Goal: Task Accomplishment & Management: Use online tool/utility

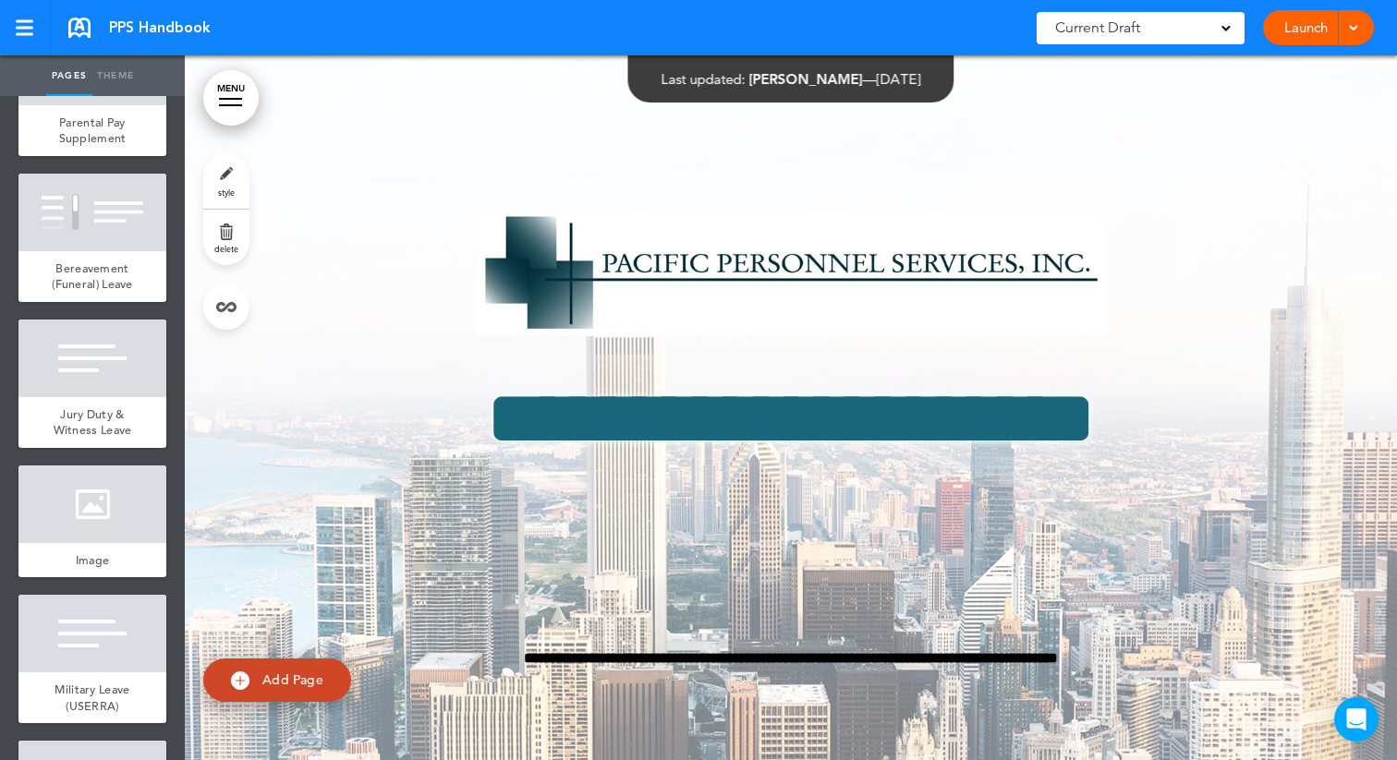
scroll to position [12552, 0]
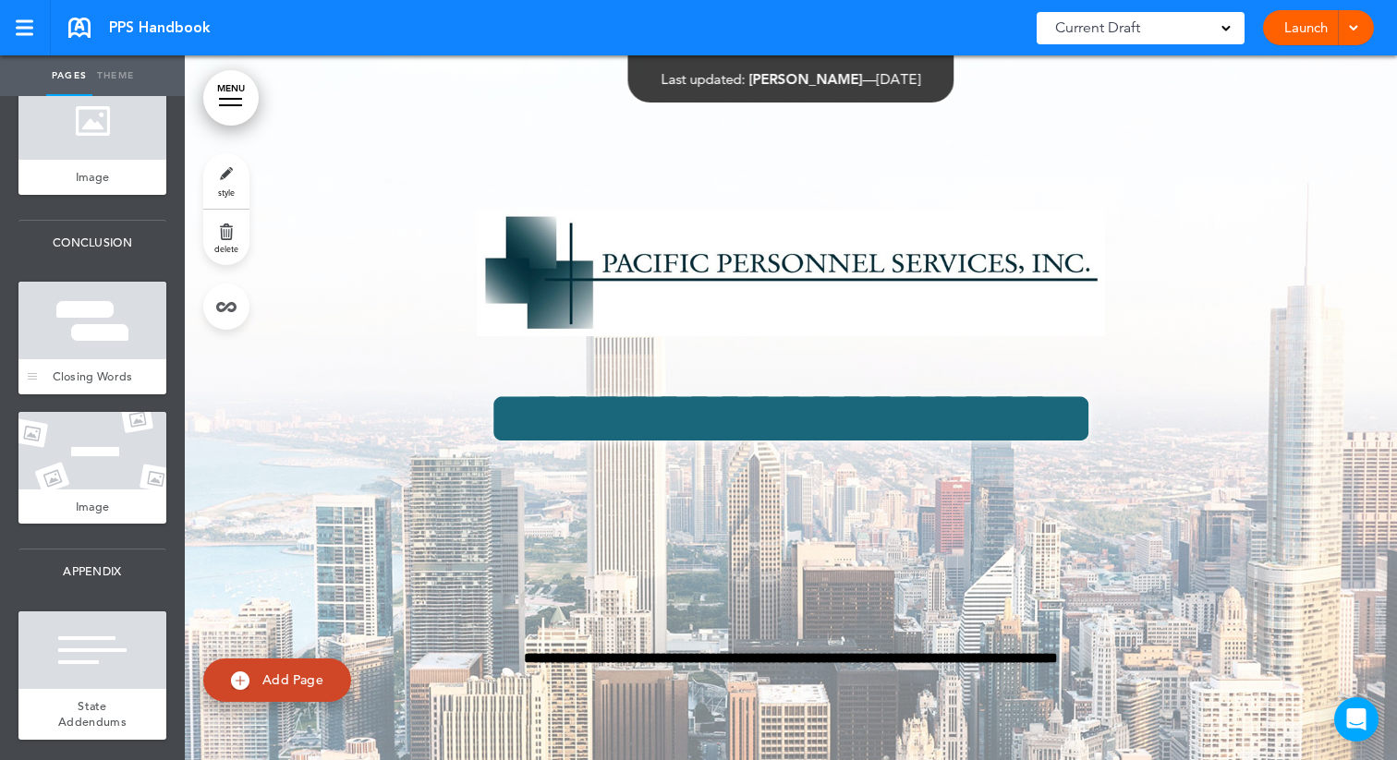
click at [112, 362] on div "Closing Words" at bounding box center [92, 376] width 148 height 35
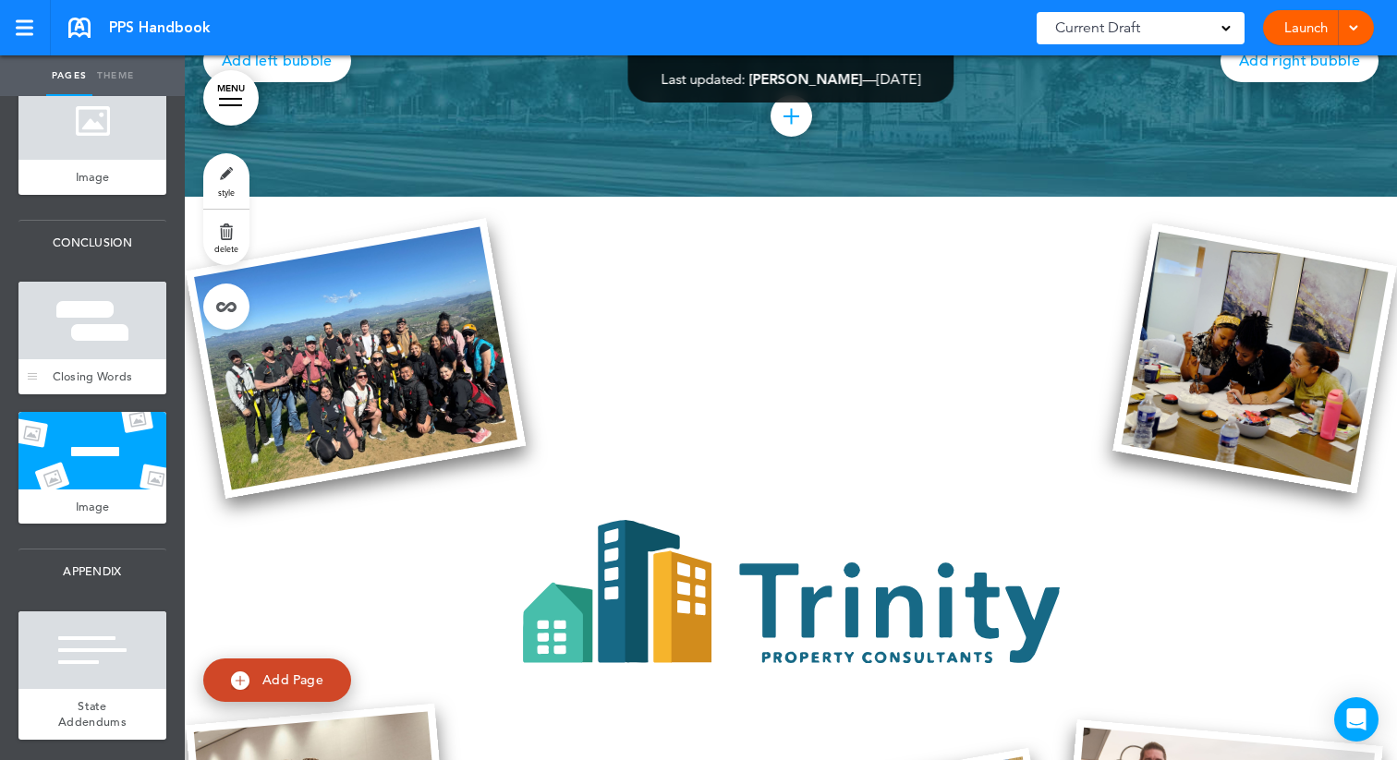
scroll to position [12552, 0]
click at [94, 340] on div at bounding box center [92, 321] width 148 height 78
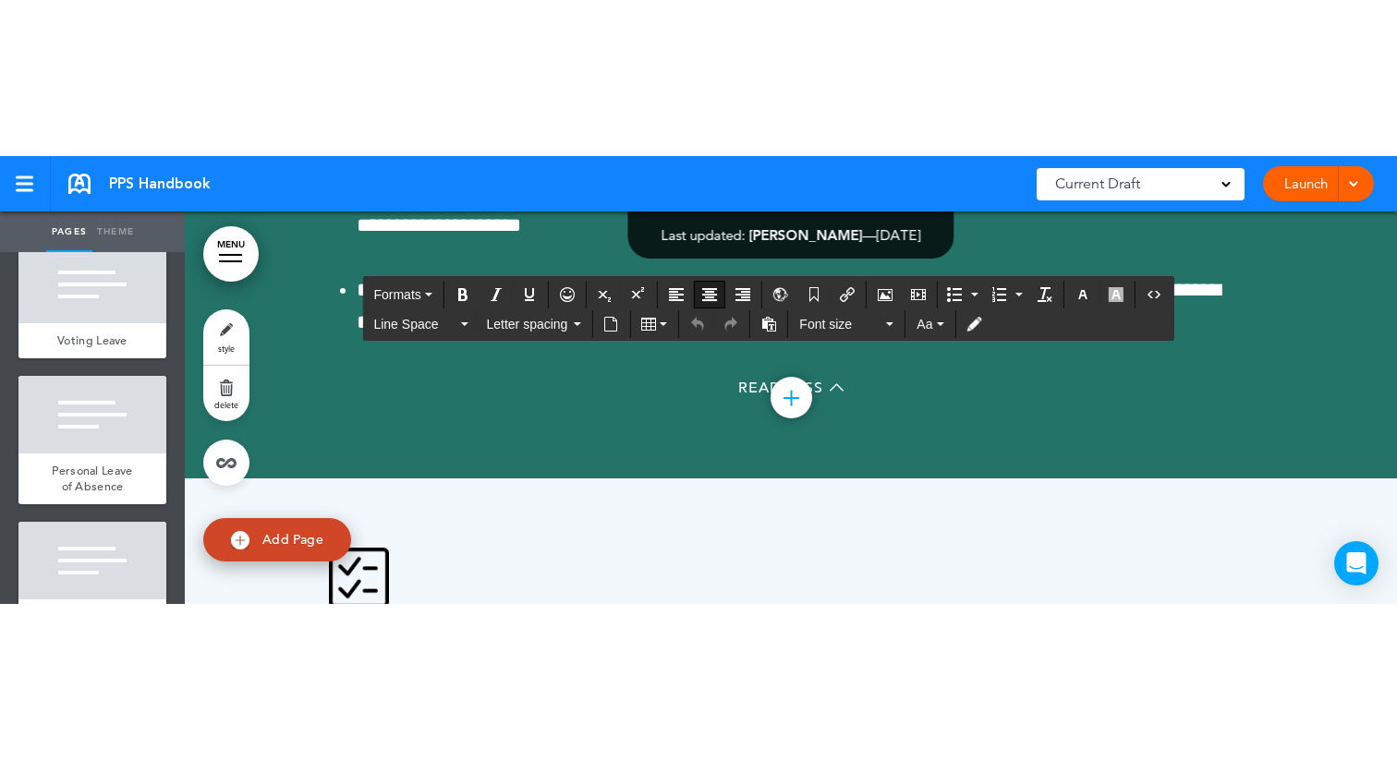
scroll to position [87394, 0]
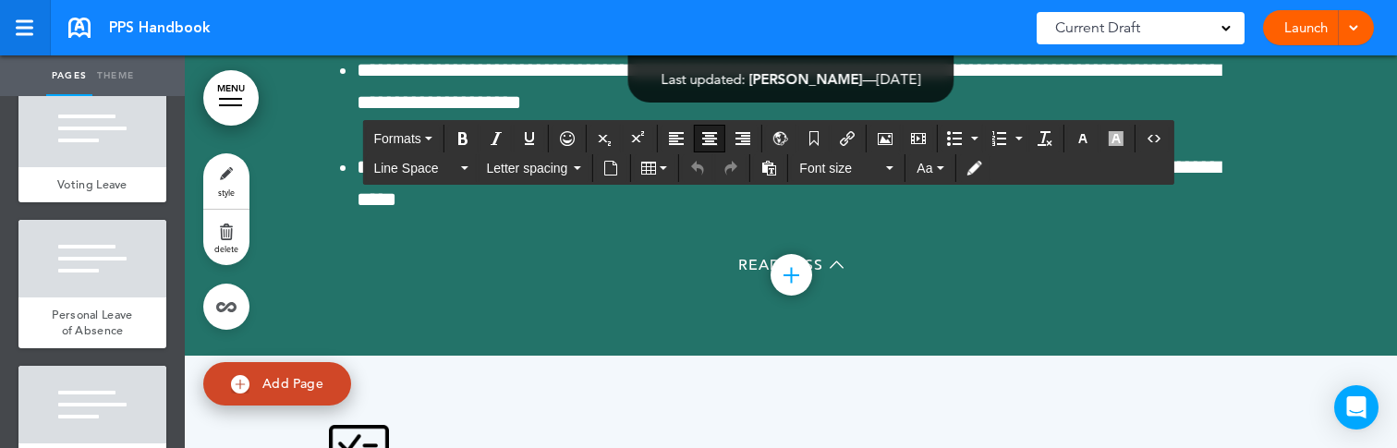
click at [17, 4] on link at bounding box center [25, 27] width 51 height 55
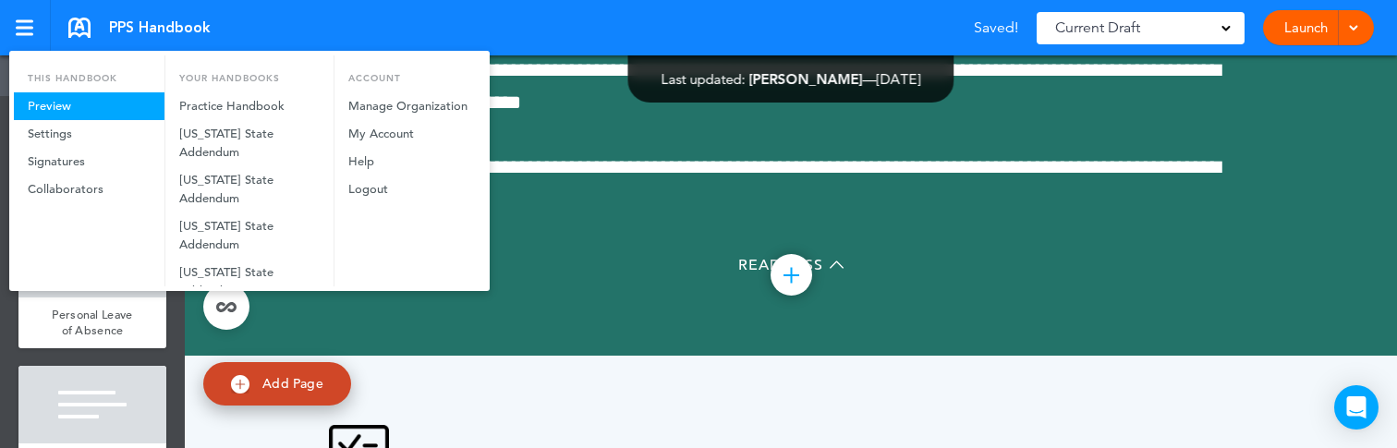
click at [96, 100] on link "Preview" at bounding box center [89, 106] width 151 height 28
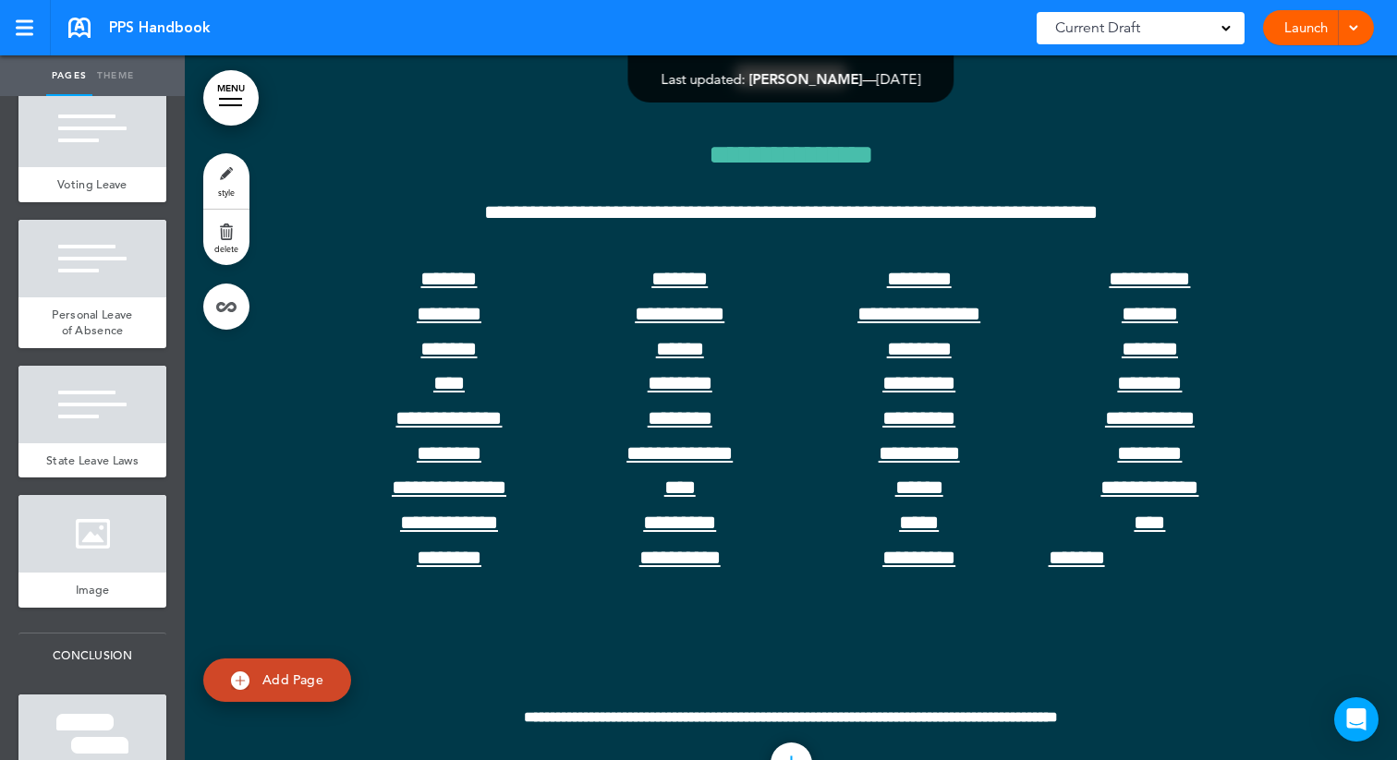
scroll to position [93529, 0]
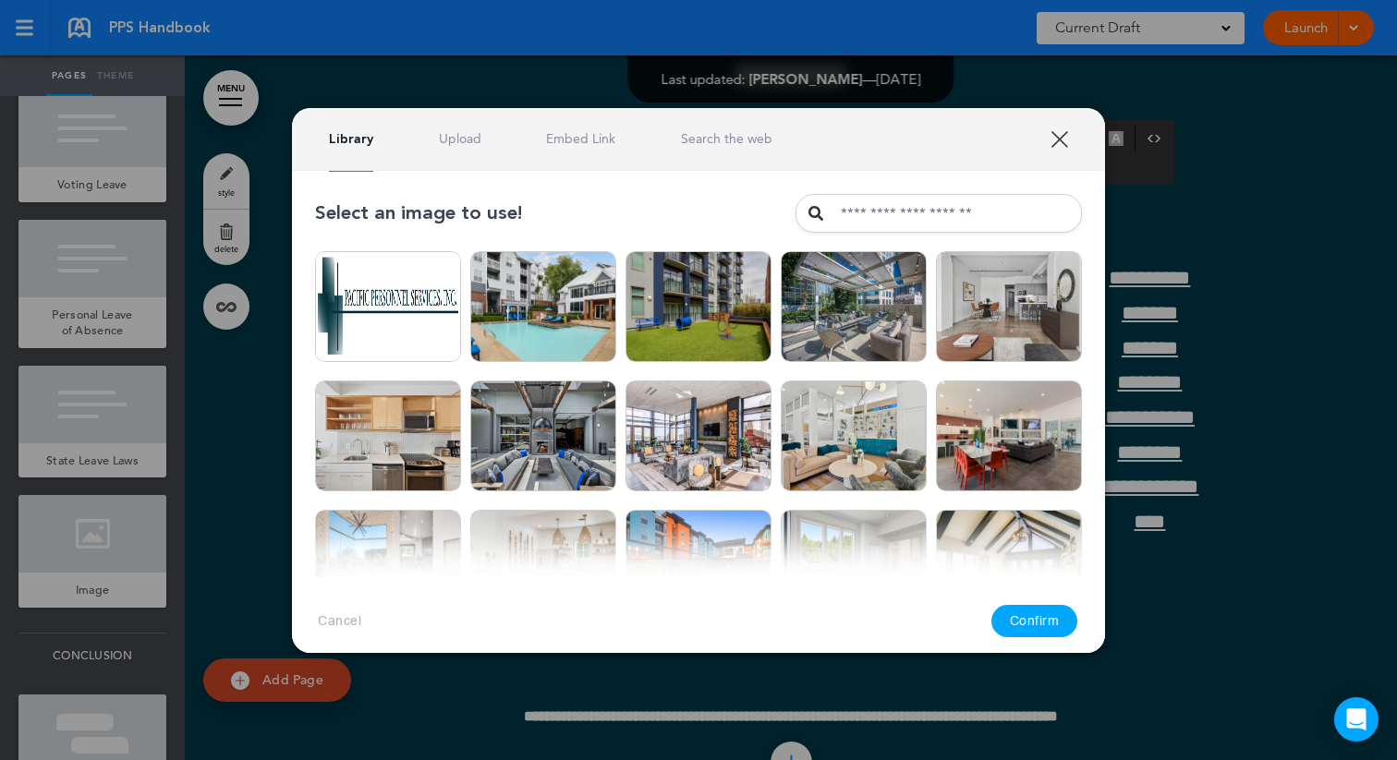
click at [1064, 147] on link "XXX" at bounding box center [1060, 139] width 18 height 18
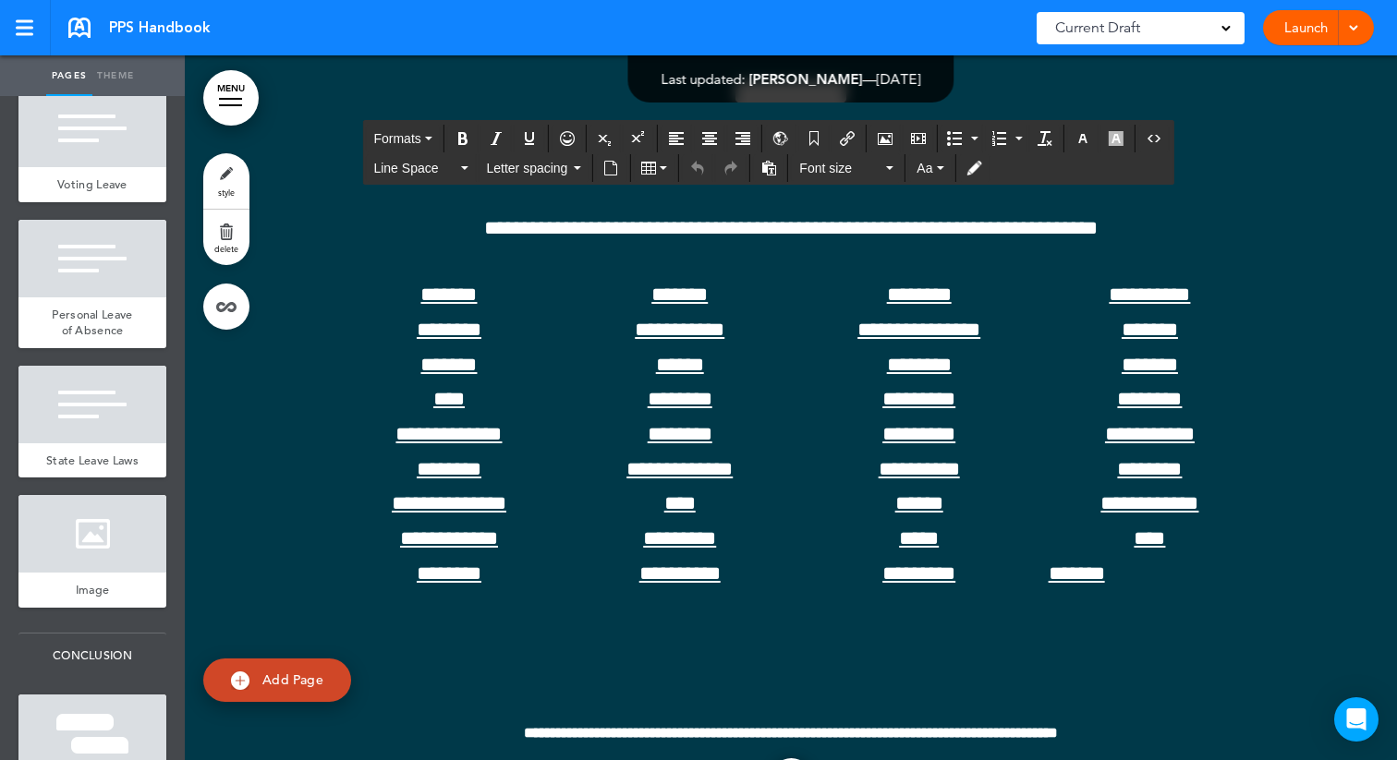
scroll to position [93481, 0]
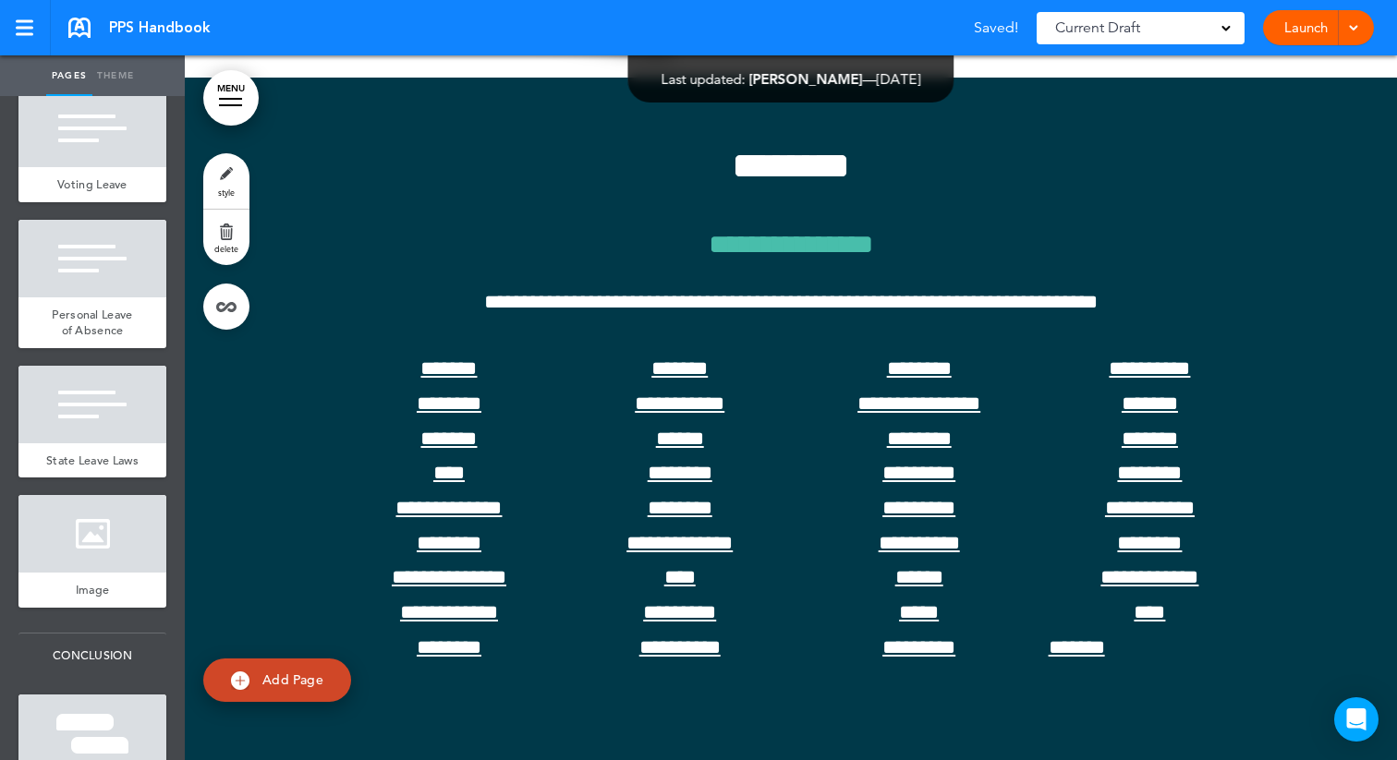
scroll to position [93433, 0]
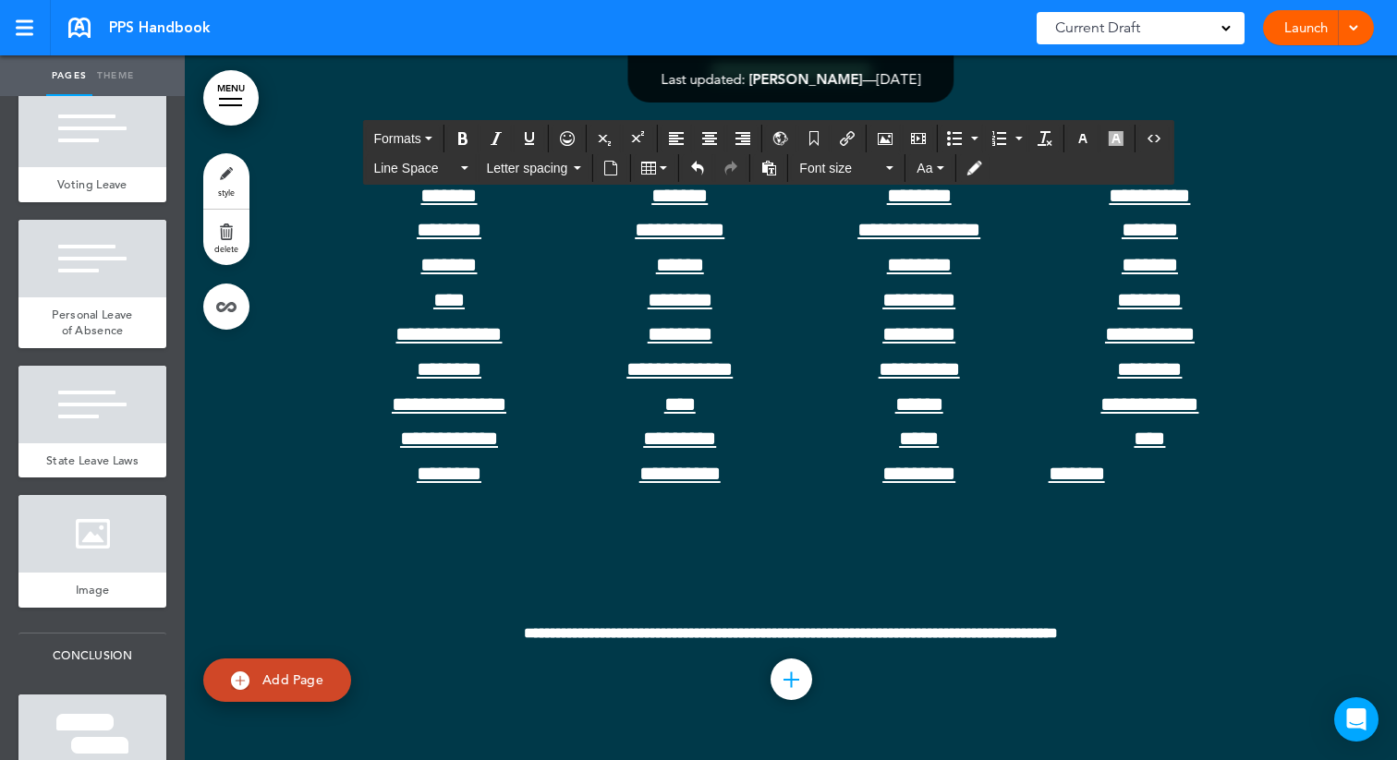
scroll to position [94682, 0]
click at [732, 636] on span "**********" at bounding box center [791, 634] width 924 height 22
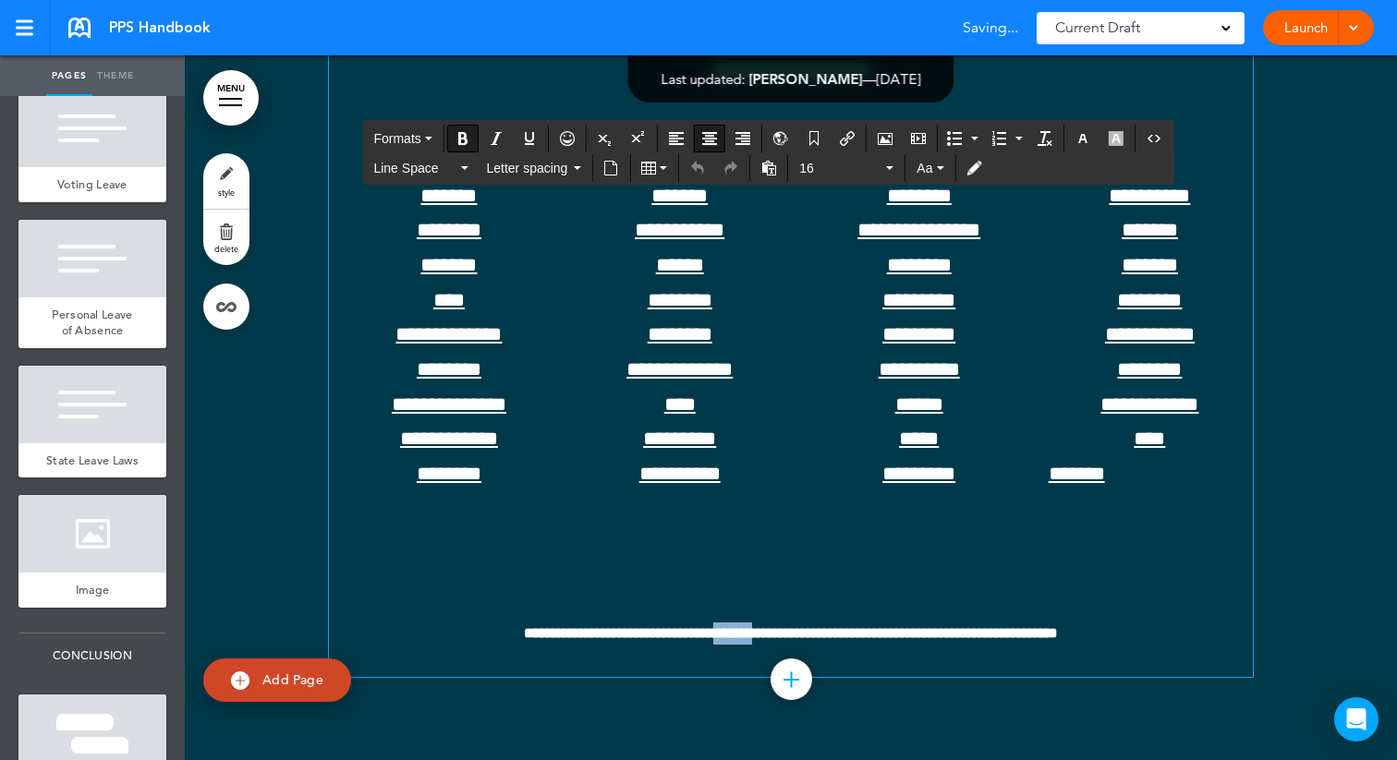
click at [732, 636] on span "**********" at bounding box center [791, 634] width 924 height 22
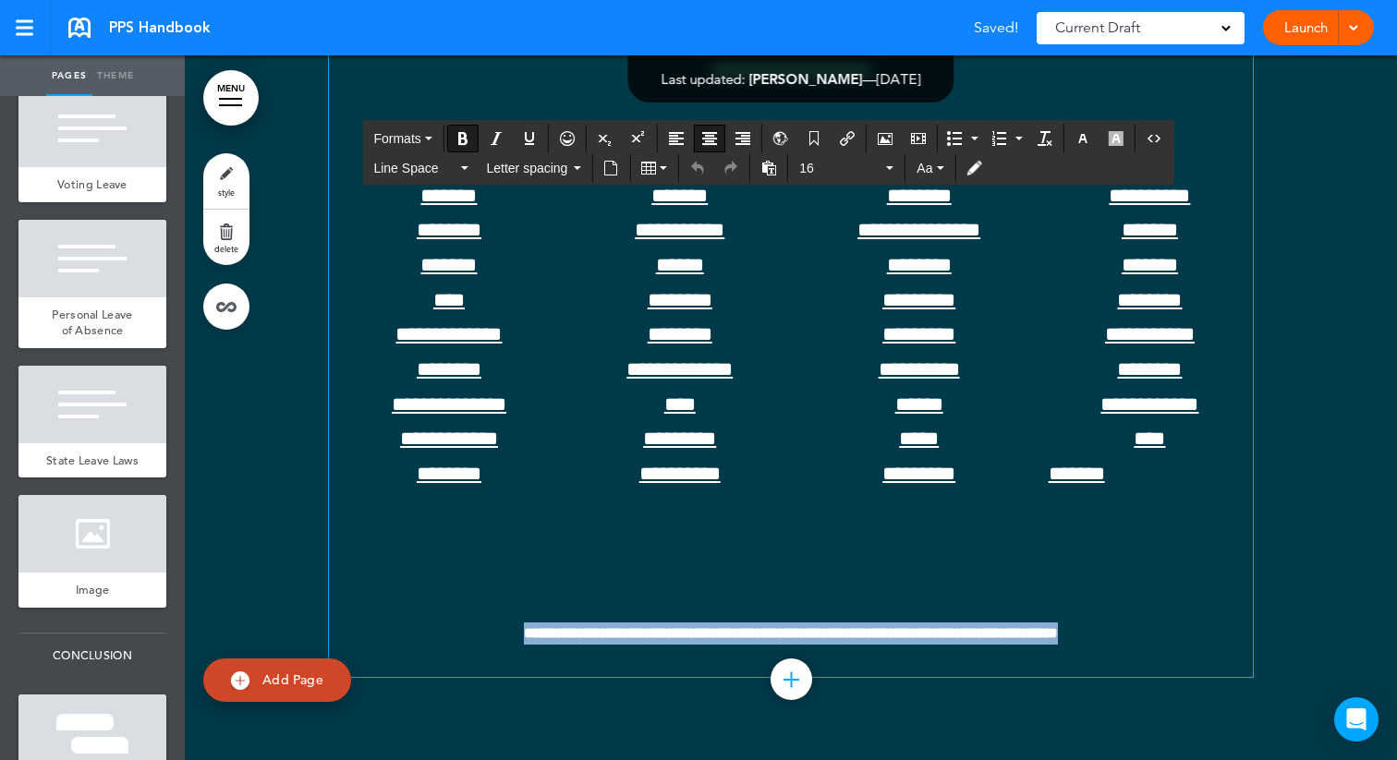
click at [732, 636] on span "**********" at bounding box center [791, 634] width 924 height 22
copy span "**********"
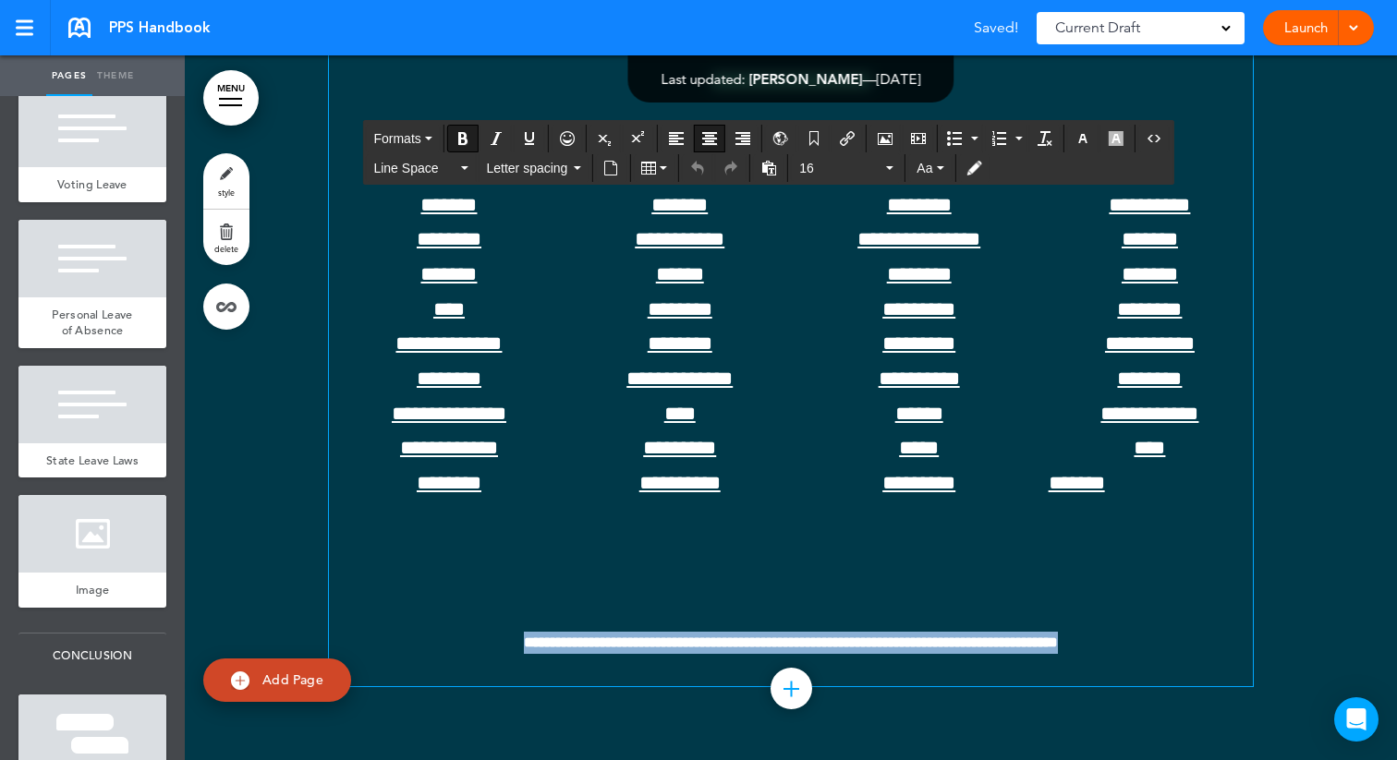
scroll to position [93725, 0]
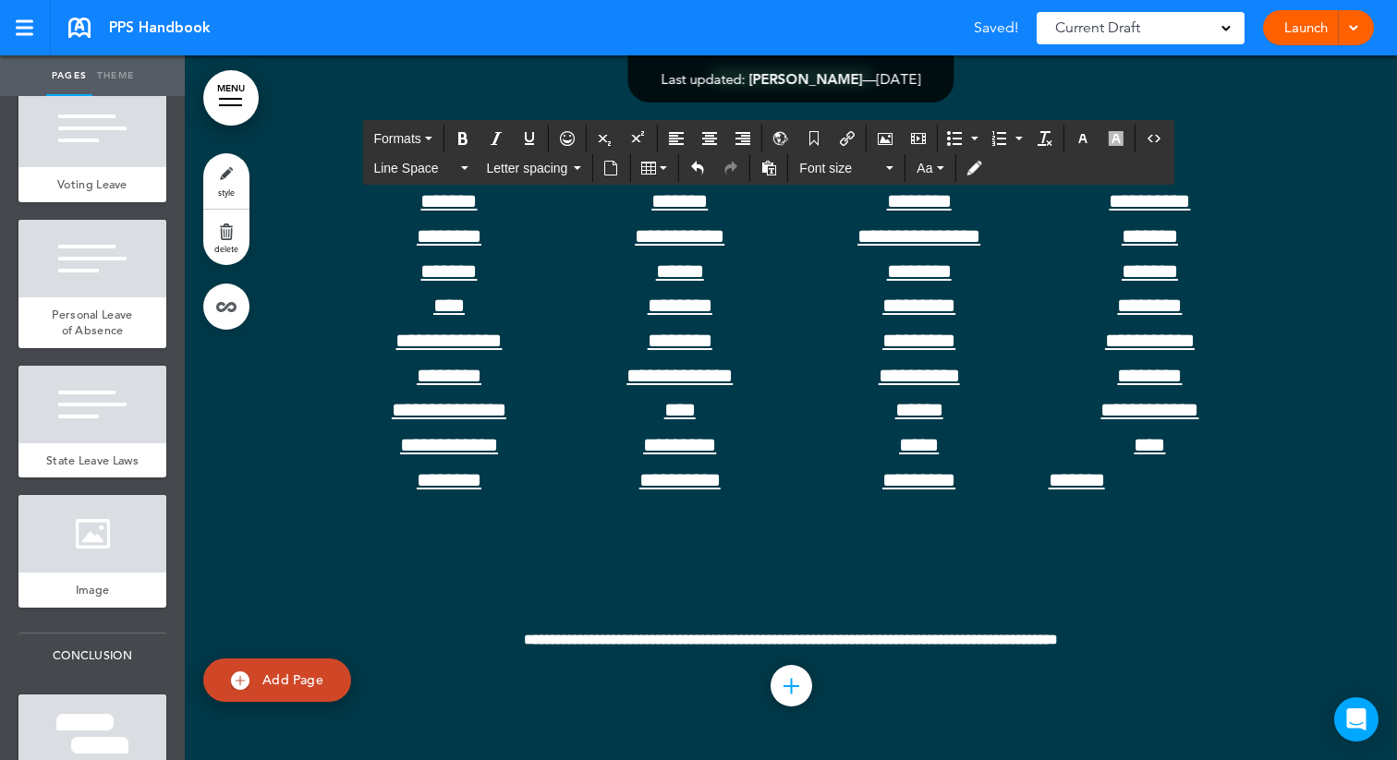
click at [1086, 138] on icon "button" at bounding box center [1083, 138] width 15 height 15
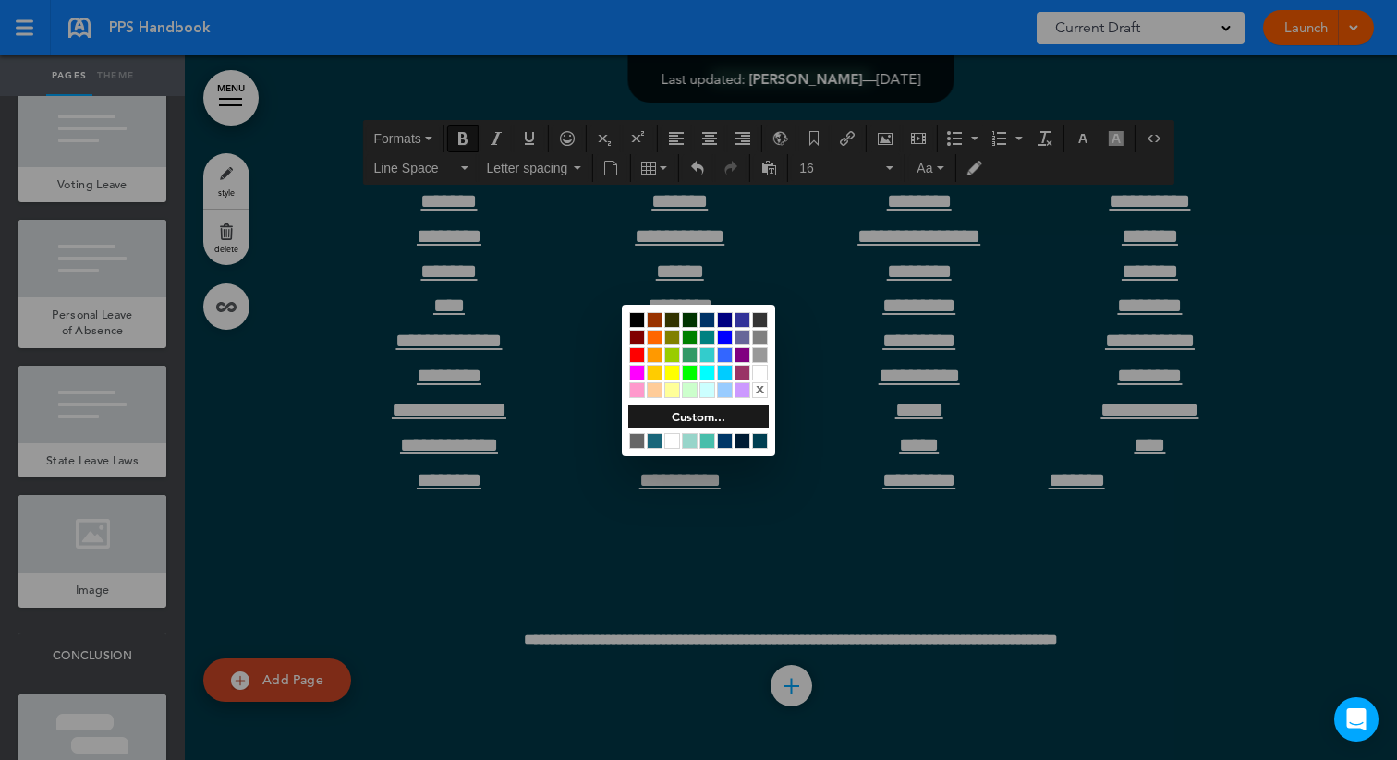
click at [637, 321] on div at bounding box center [637, 320] width 16 height 16
click at [570, 377] on div at bounding box center [698, 380] width 1397 height 760
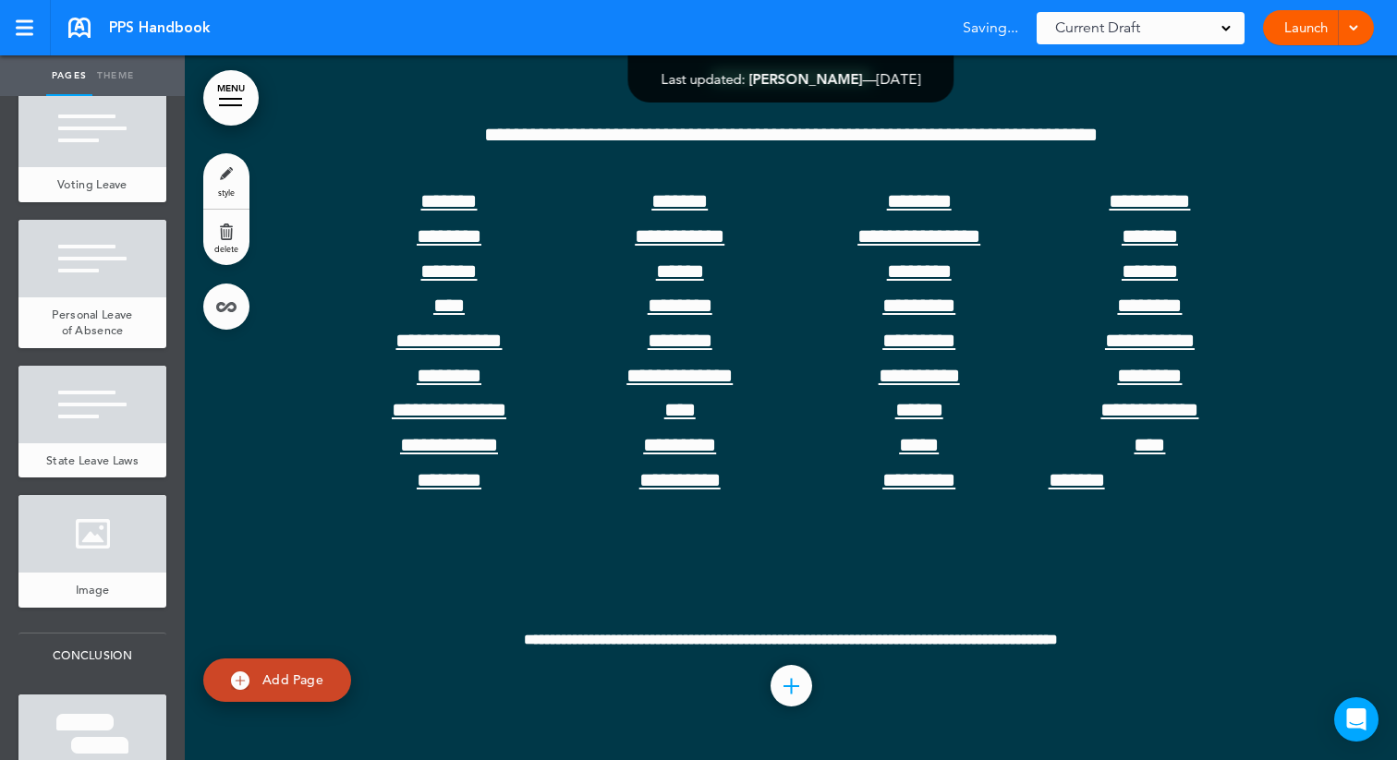
click at [570, 377] on body "Checking url availability This handbook Preview Settings Signatures Collaborato…" at bounding box center [698, 380] width 1397 height 760
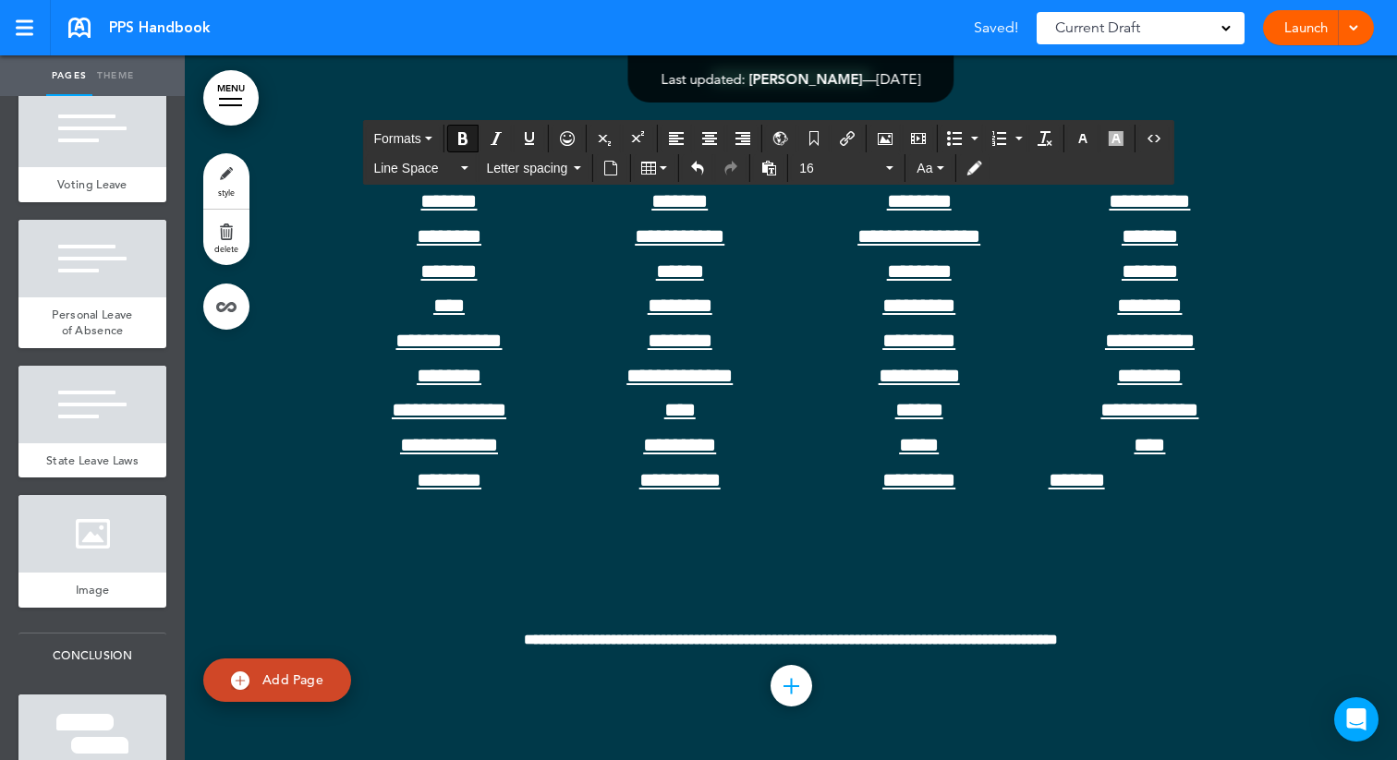
click at [715, 140] on icon "Align center" at bounding box center [709, 138] width 15 height 15
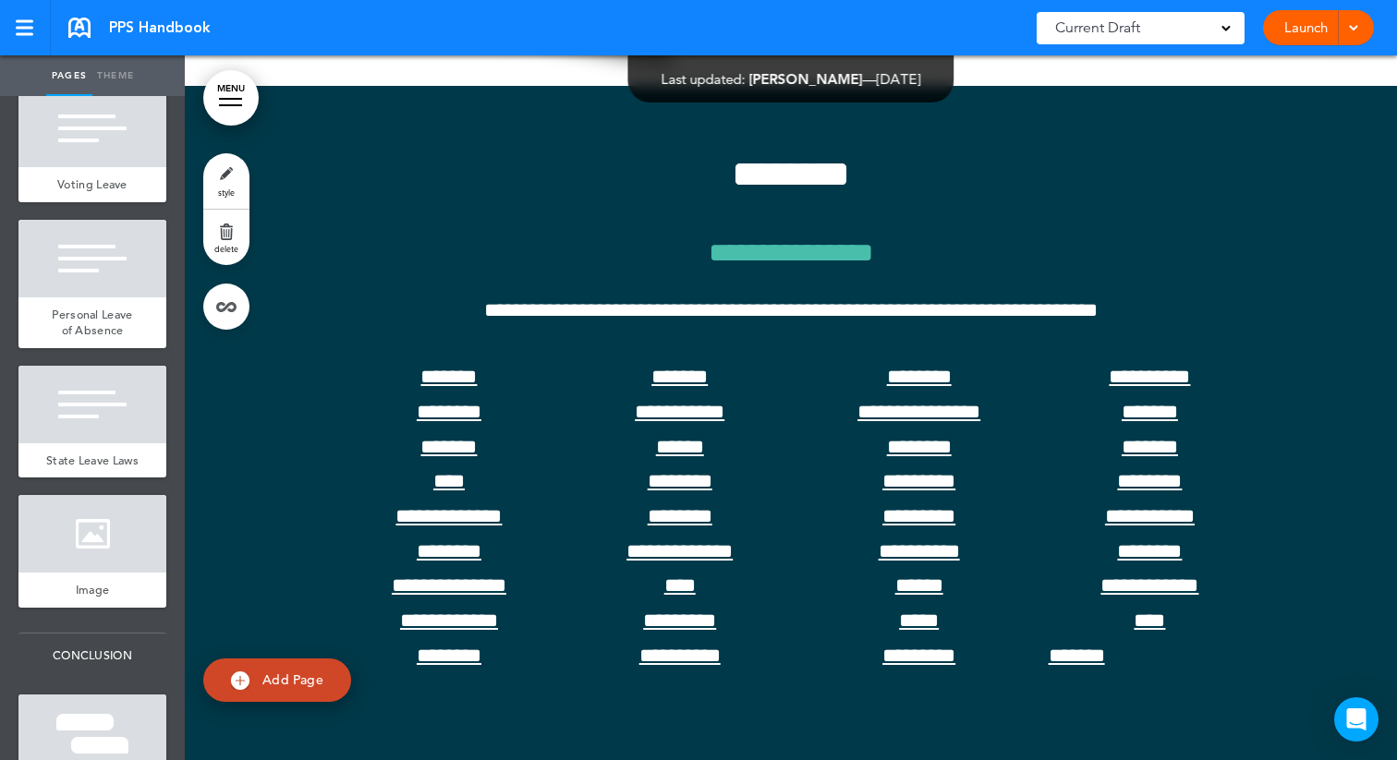
scroll to position [93544, 0]
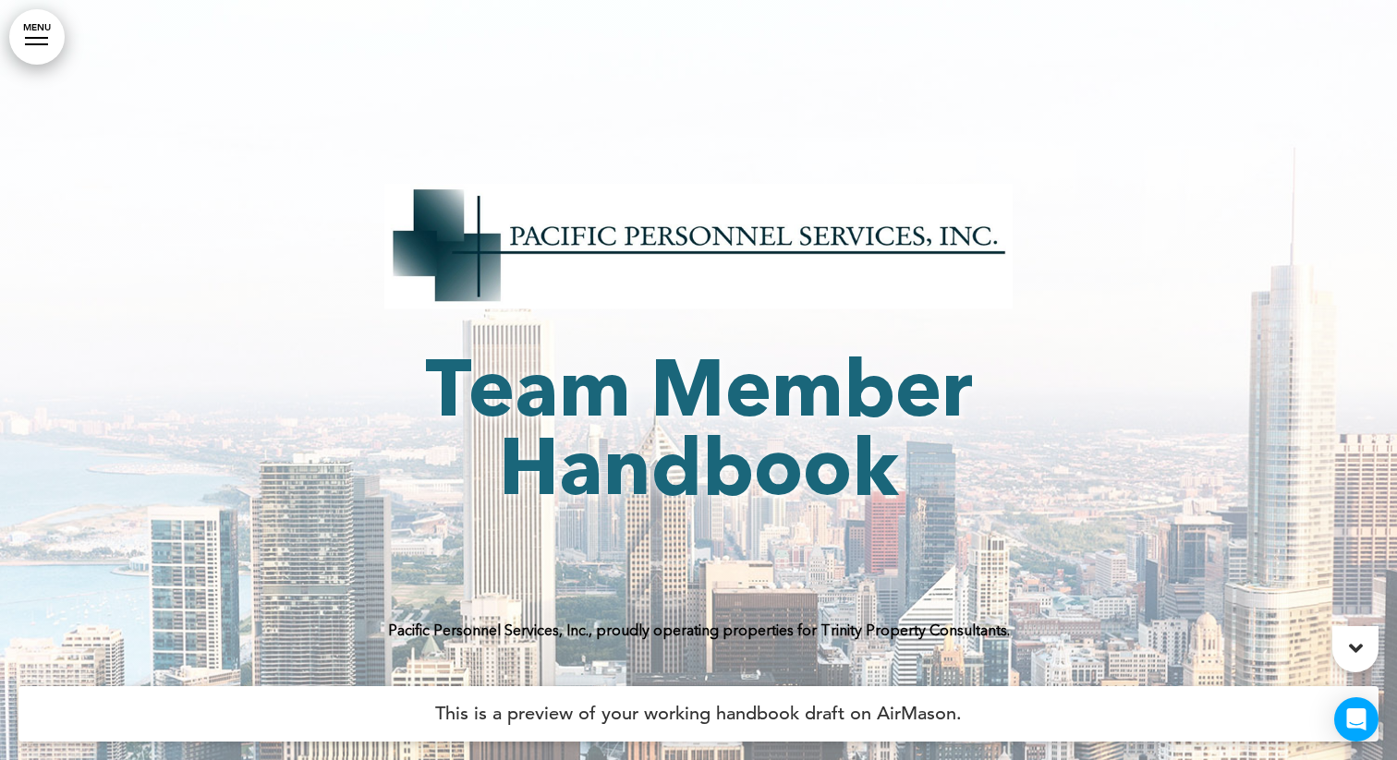
click at [24, 53] on link "MENU" at bounding box center [36, 36] width 55 height 55
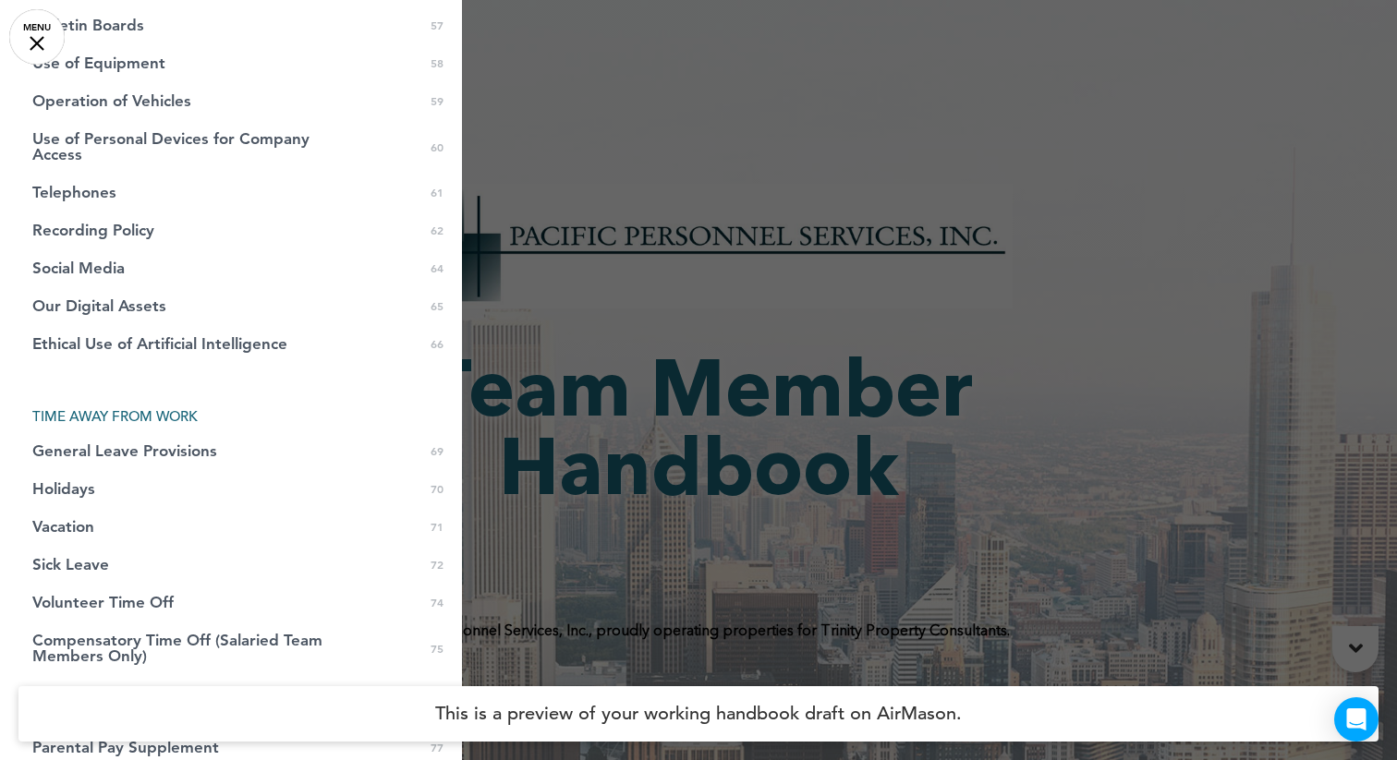
scroll to position [2694, 0]
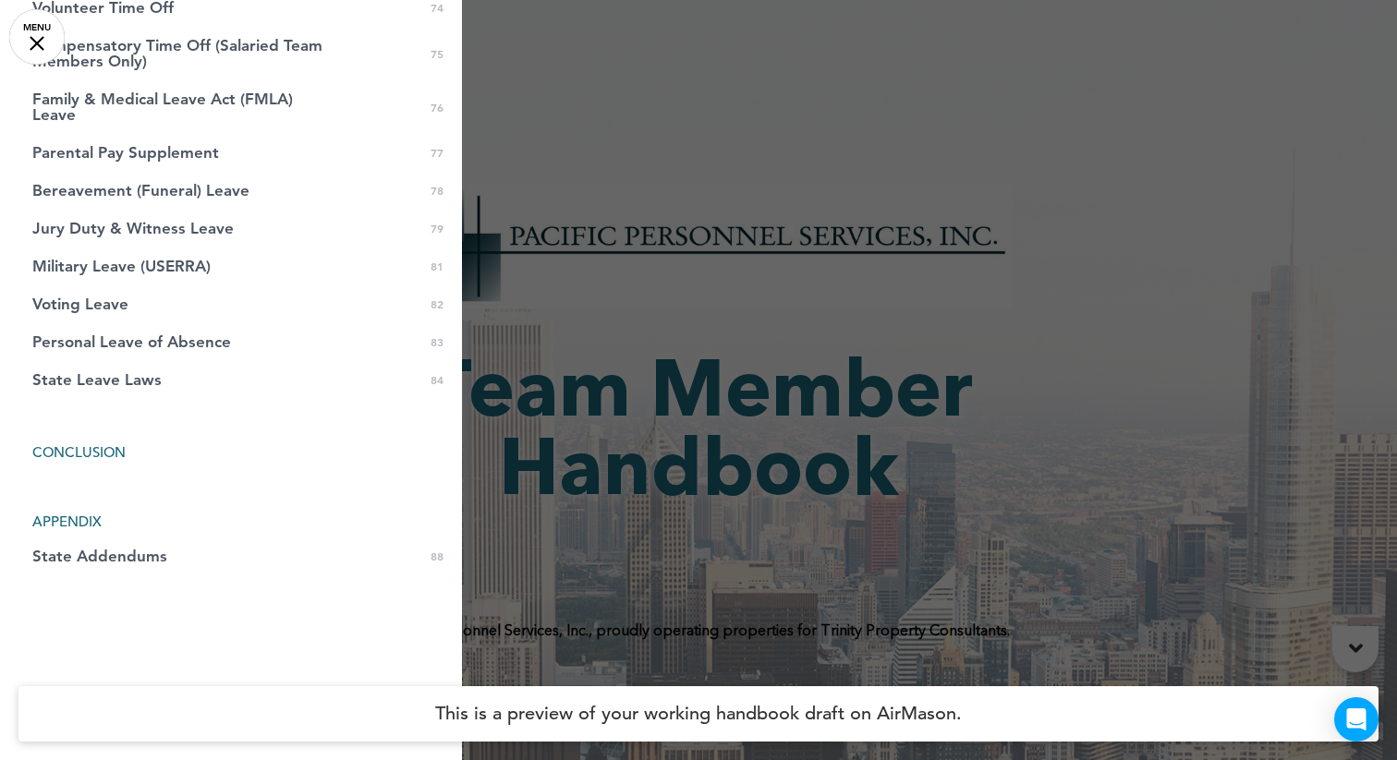
click at [93, 449] on li "CONCLUSION" at bounding box center [231, 452] width 462 height 14
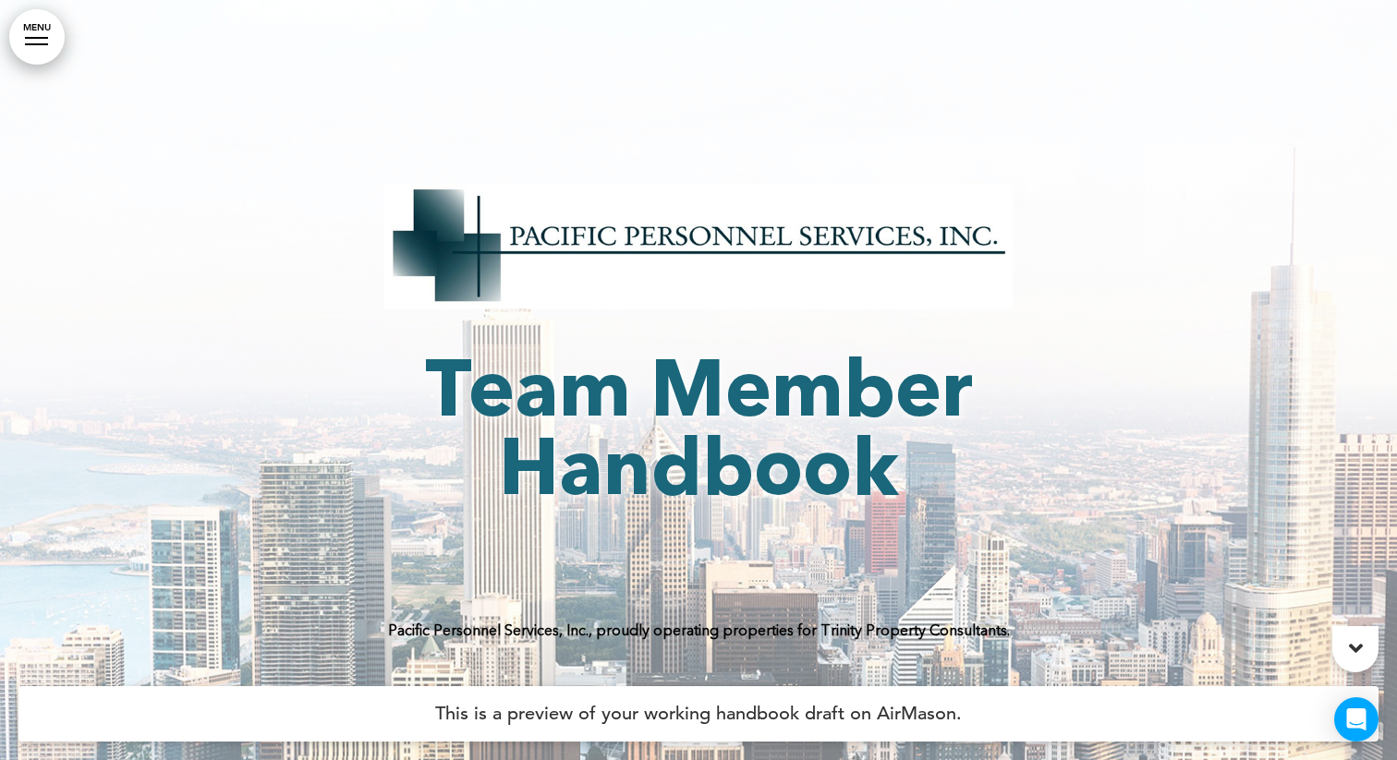
click at [40, 40] on link "MENU" at bounding box center [36, 36] width 55 height 55
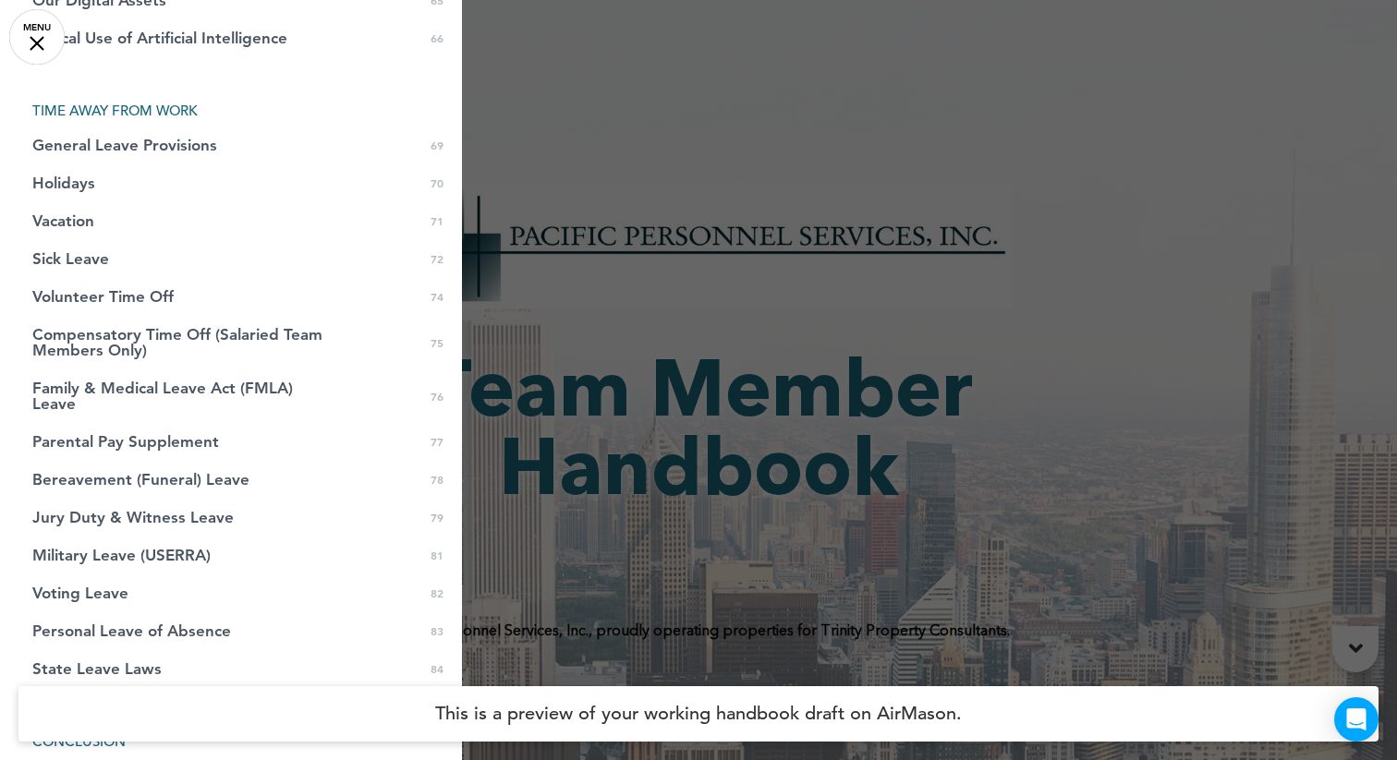
scroll to position [2732, 0]
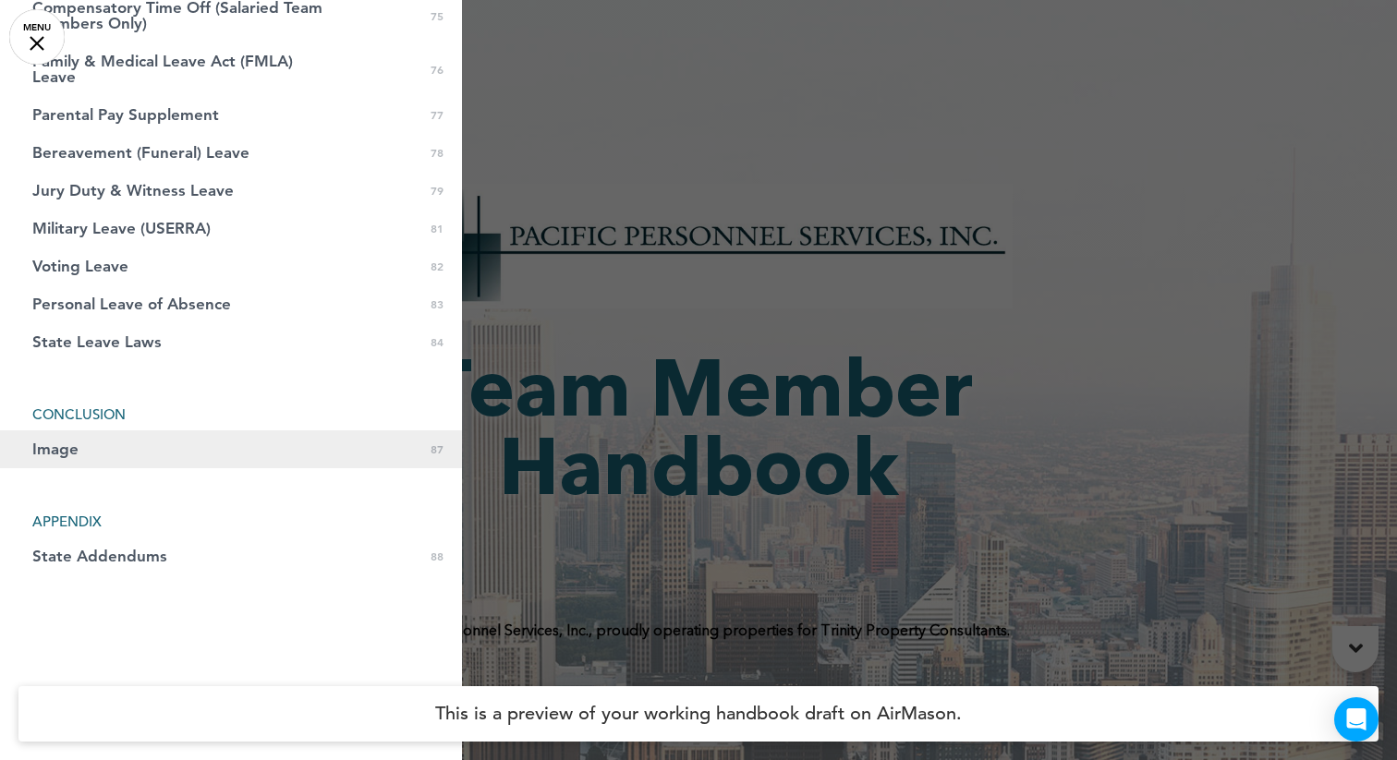
click at [205, 453] on link "Image 0 87" at bounding box center [231, 450] width 462 height 38
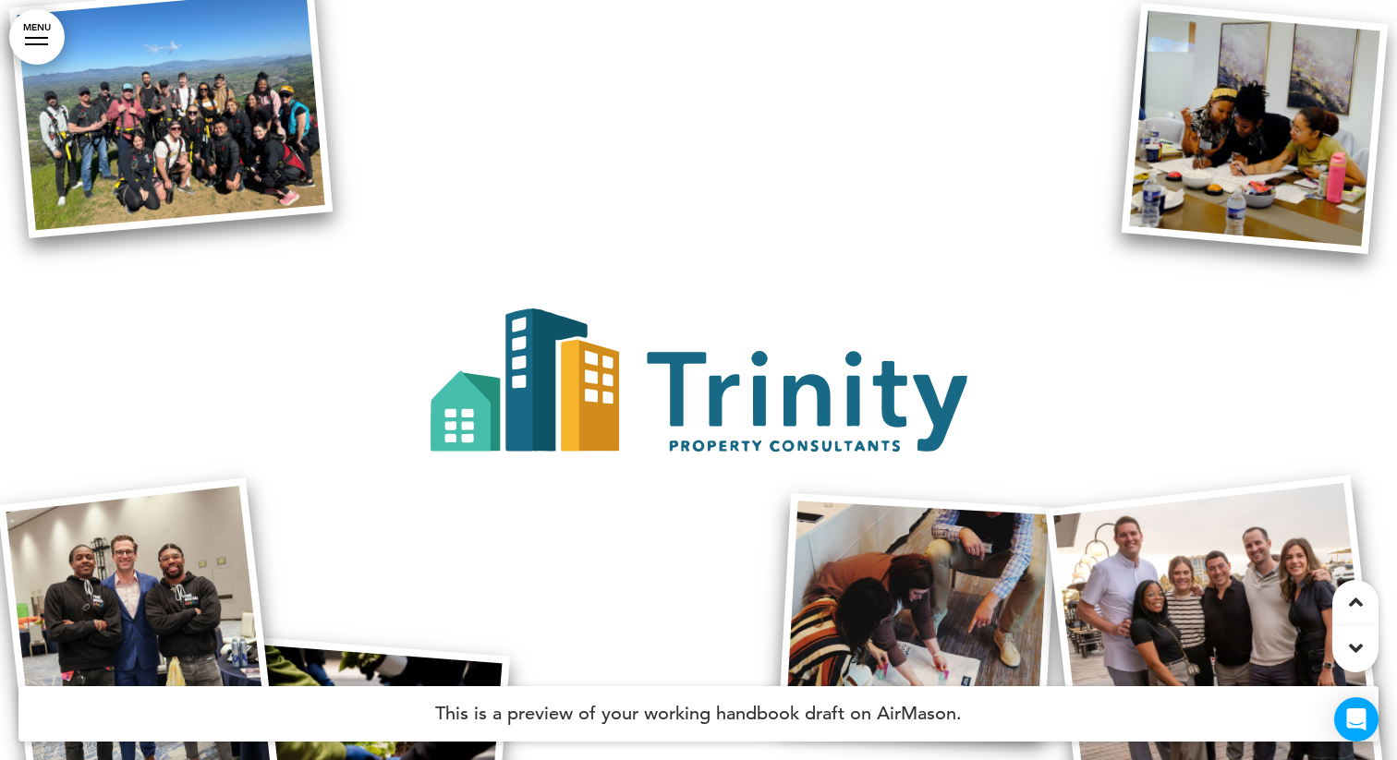
scroll to position [67222, 0]
